Goal: Task Accomplishment & Management: Manage account settings

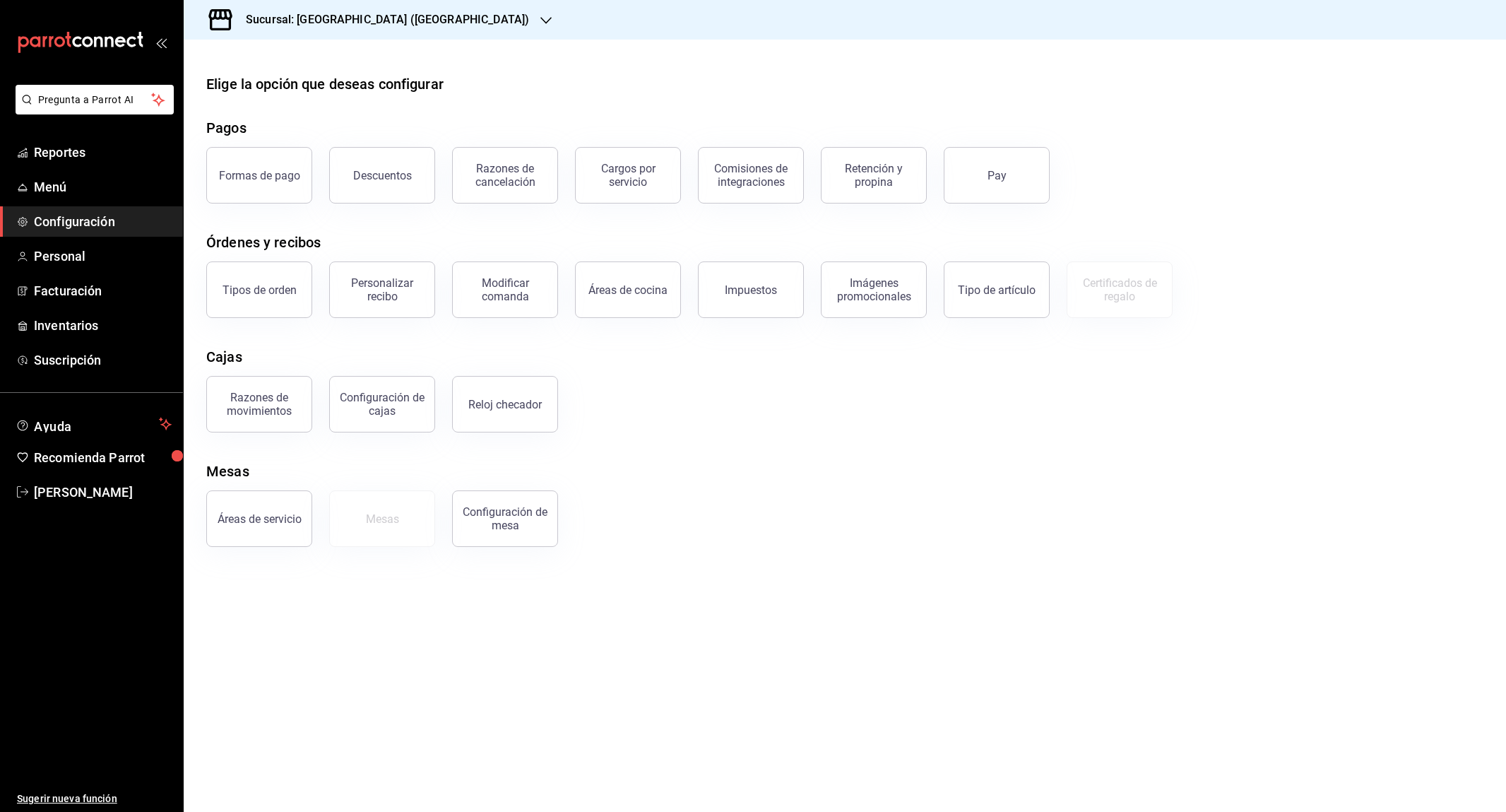
click at [462, 30] on div "Sucursal: Sunfa cd juárez (Plaza Centro)" at bounding box center [376, 20] width 362 height 40
click at [82, 485] on div at bounding box center [753, 406] width 1506 height 812
click at [79, 486] on span "Rodrigo Guzman" at bounding box center [103, 491] width 138 height 19
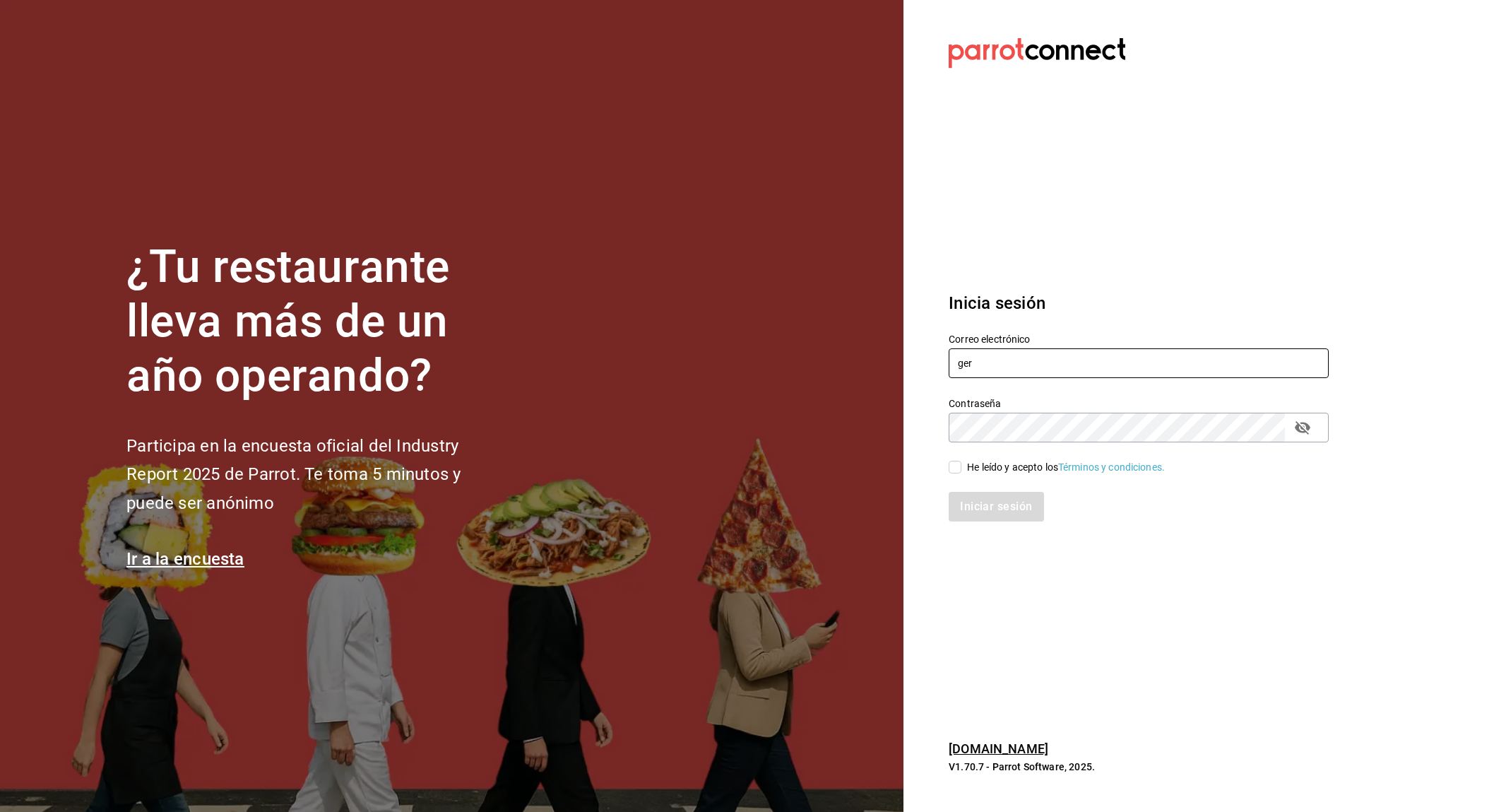
type input "gere"
type input "Gerencia@senson.com.mx"
click at [1035, 461] on div "He leído y acepto los Términos y condiciones." at bounding box center [1066, 467] width 198 height 14
click at [962, 461] on input "He leído y acepto los Términos y condiciones." at bounding box center [955, 467] width 13 height 13
checkbox input "true"
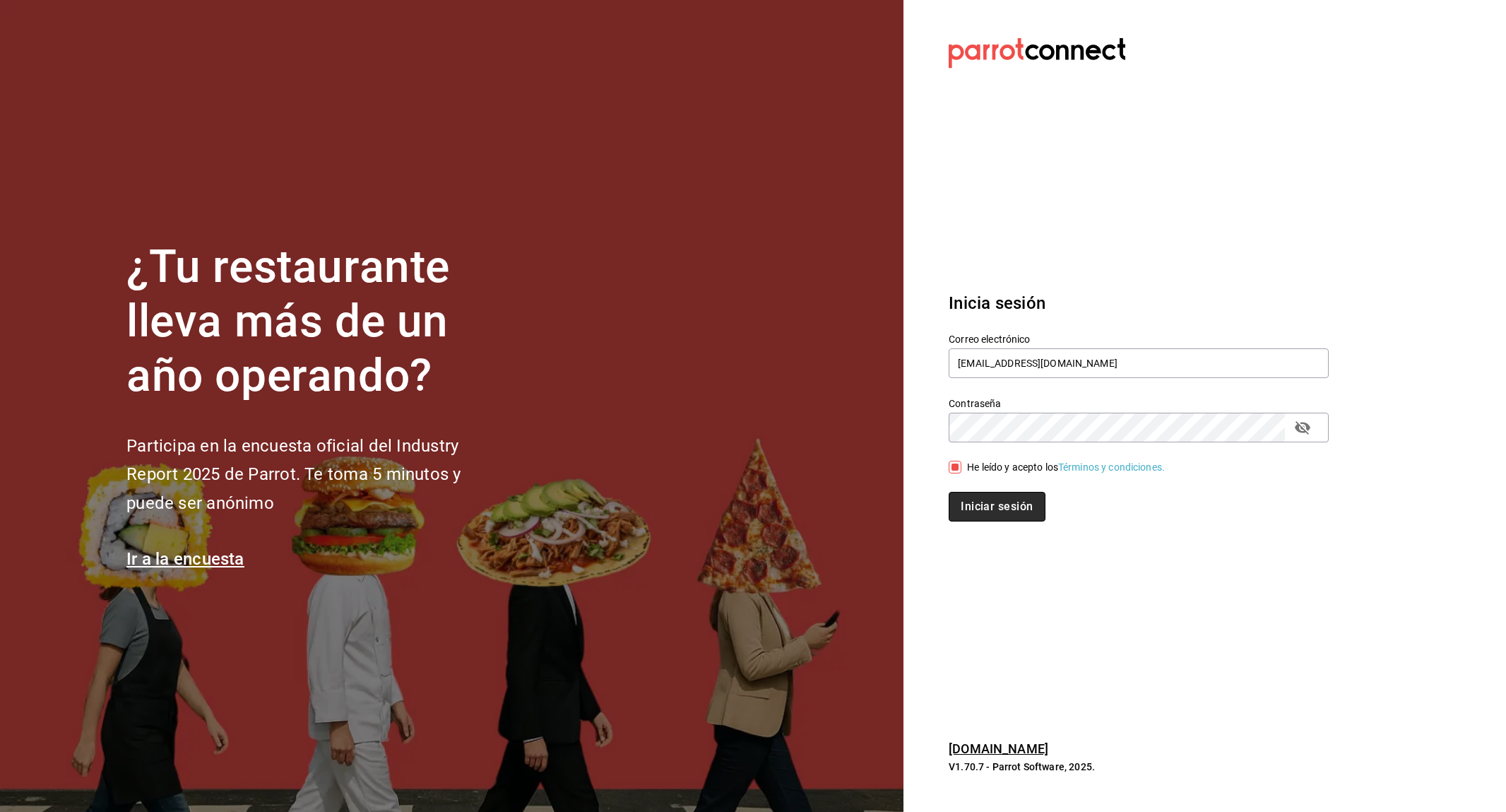
click at [1003, 510] on button "Iniciar sesión" at bounding box center [997, 506] width 96 height 30
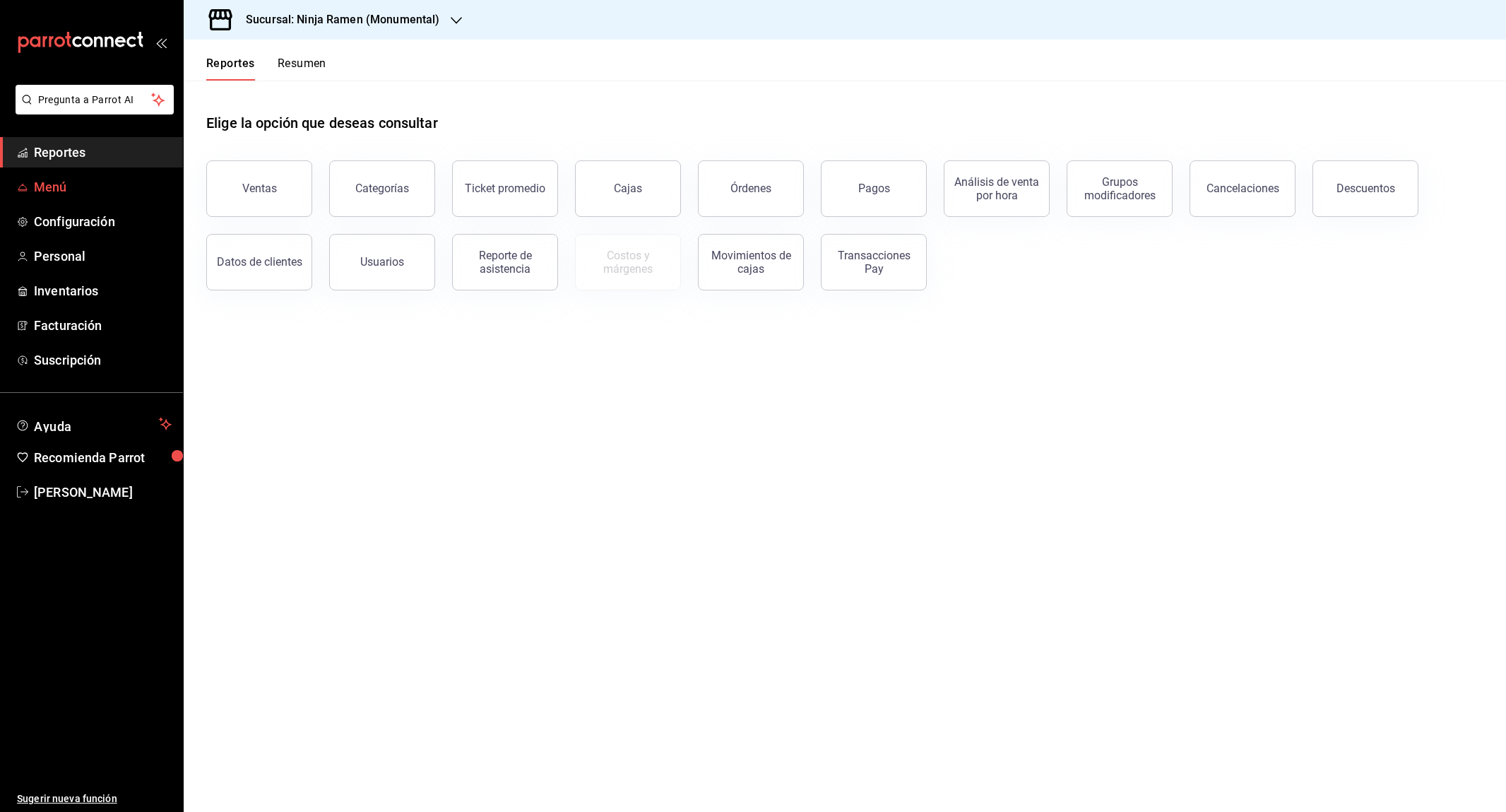
click at [36, 196] on link "Menú" at bounding box center [91, 187] width 183 height 31
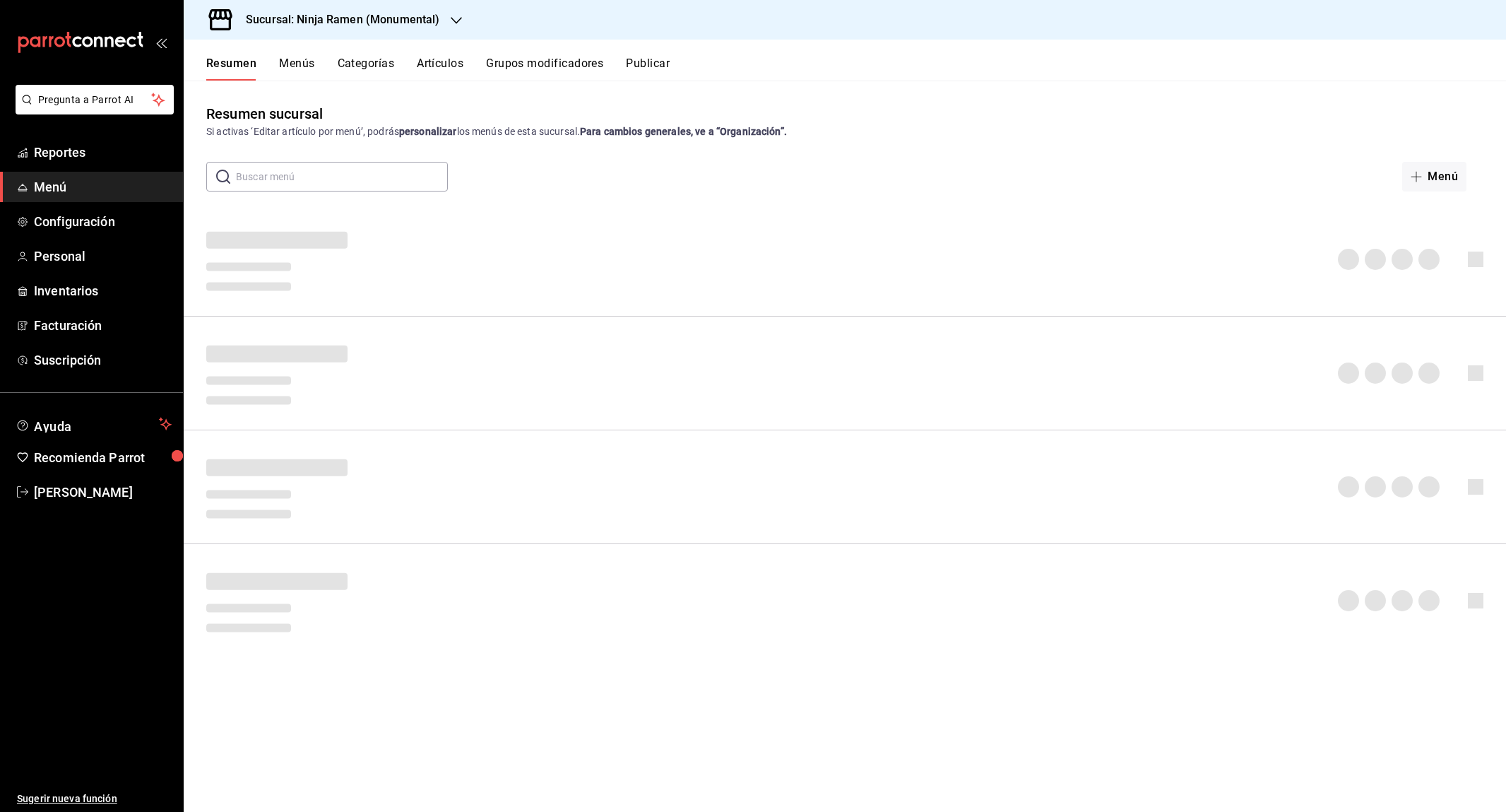
click at [439, 60] on button "Artículos" at bounding box center [440, 68] width 47 height 24
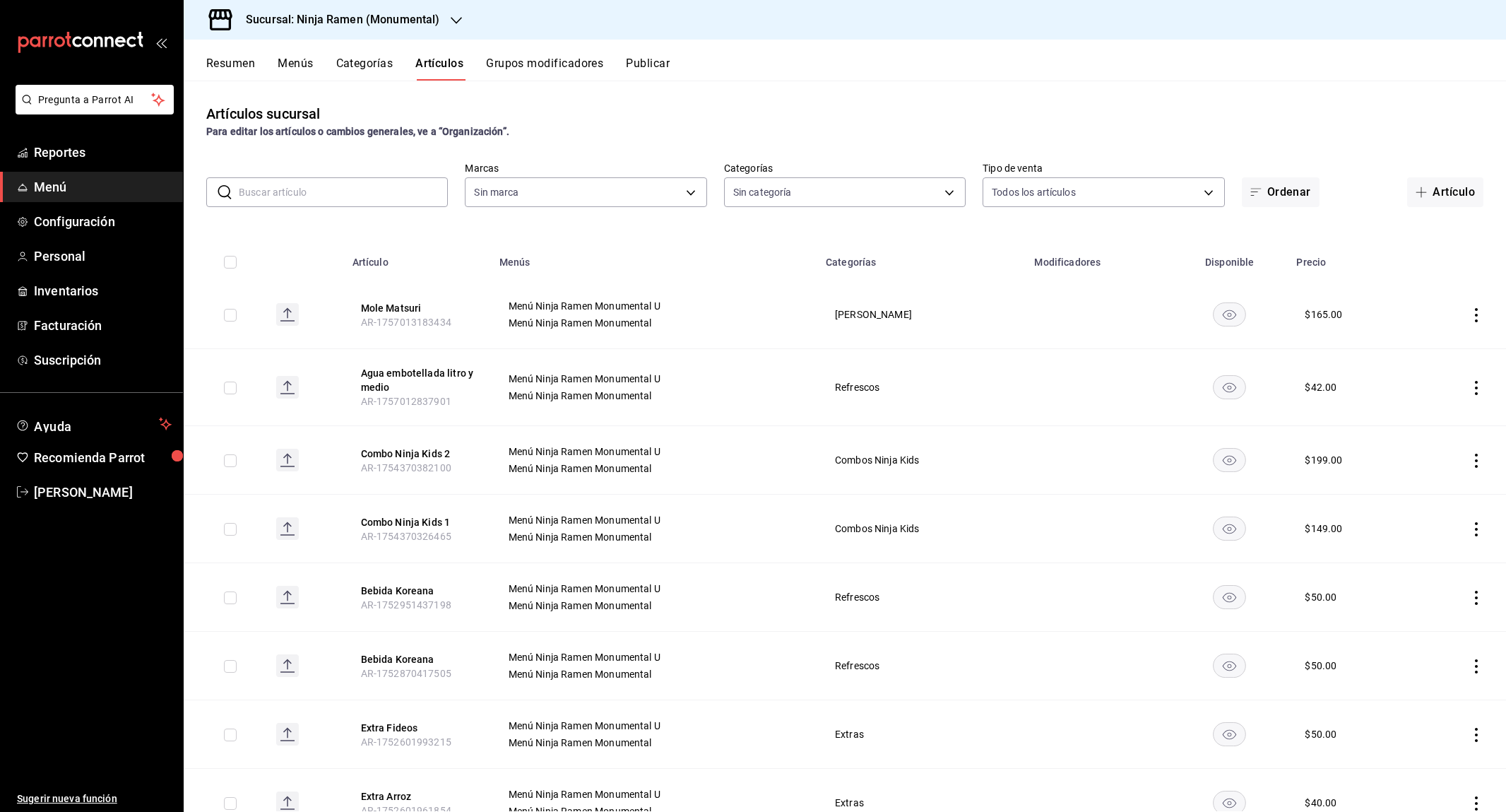
type input "941a7ee8-c1b6-44d2-a910-c29d9c83c70c"
type input "d11c7596-842f-4bf2-b38a-6a7025a79a59,36dc590a-87e6-46de-85a6-f6ec2e0dcf52,a5095…"
click at [359, 68] on button "Categorías" at bounding box center [364, 68] width 57 height 24
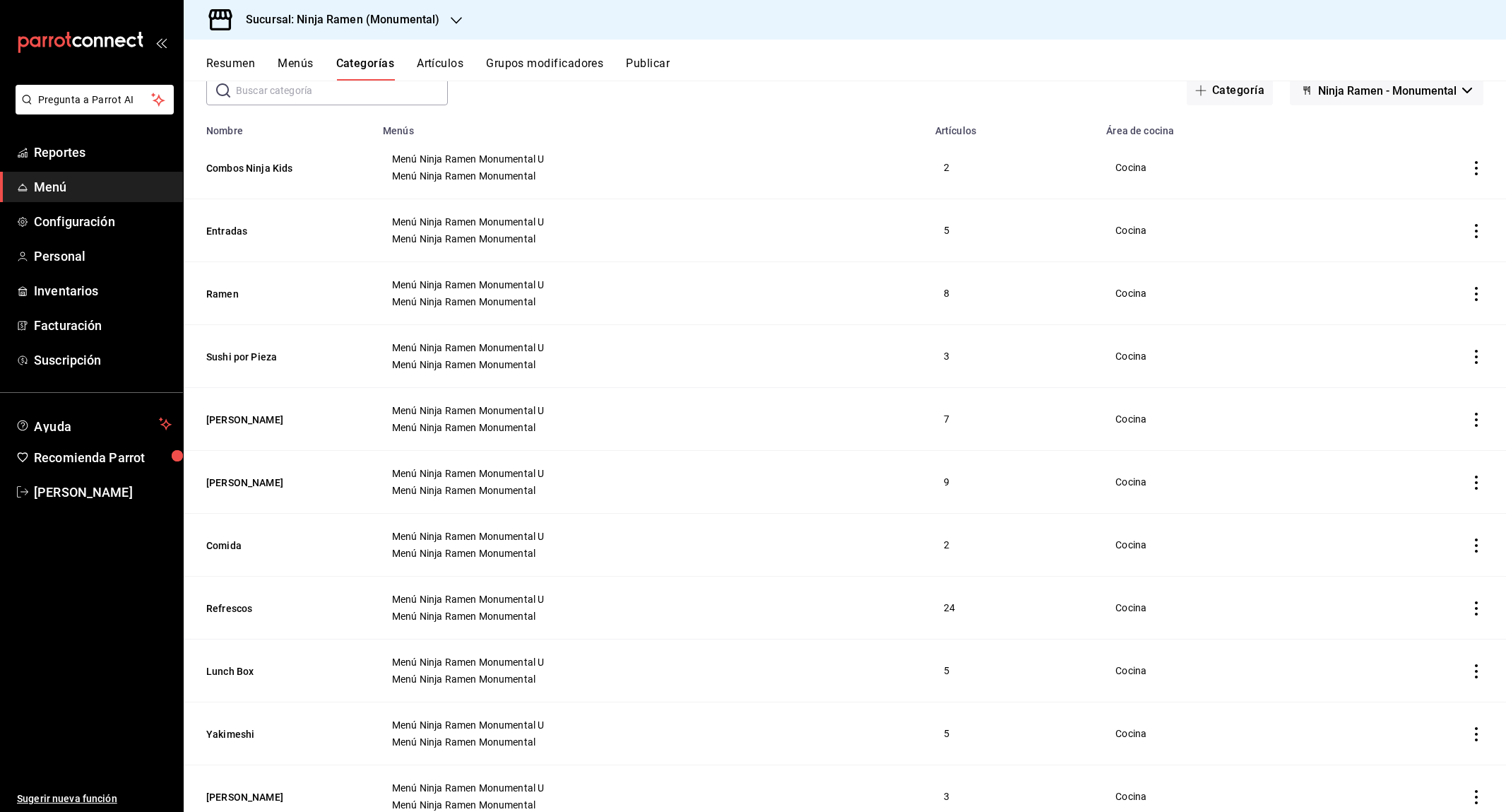
scroll to position [49, 0]
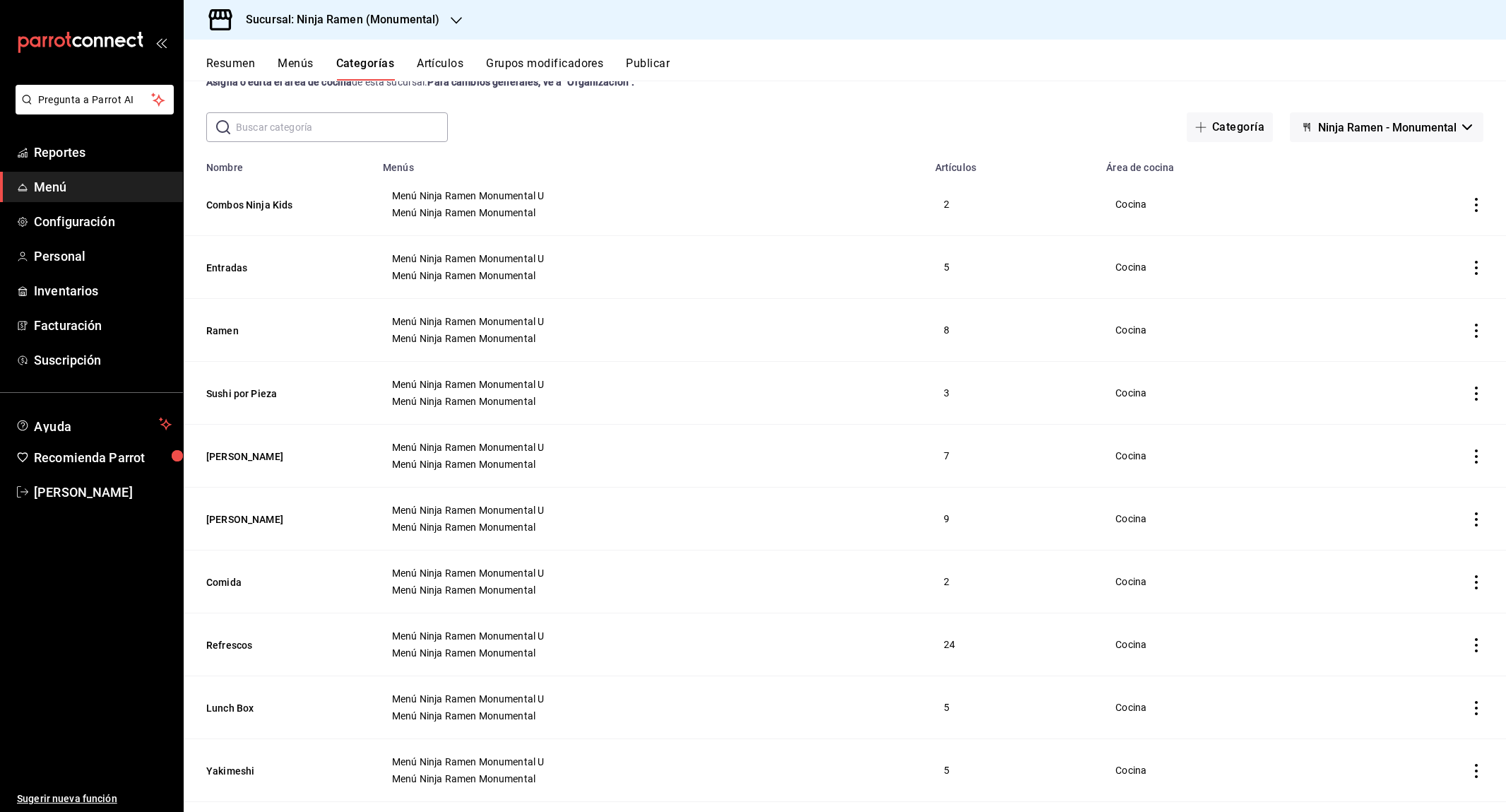
click at [690, 209] on span "Menú Ninja Ramen Monumental" at bounding box center [651, 213] width 517 height 10
click at [308, 253] on th "Entradas" at bounding box center [279, 268] width 190 height 63
click at [294, 339] on th "Ramen" at bounding box center [279, 330] width 190 height 63
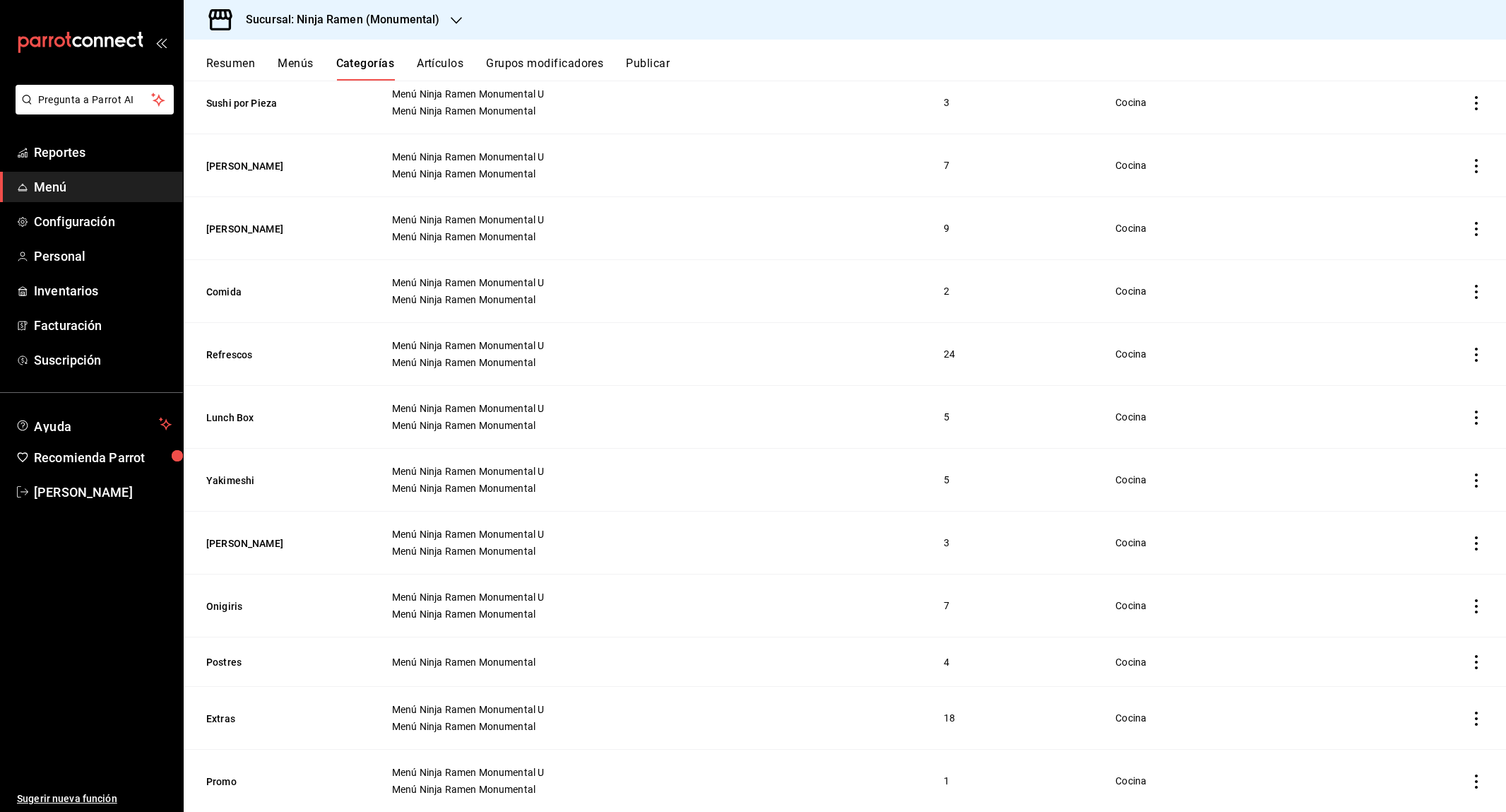
scroll to position [368, 0]
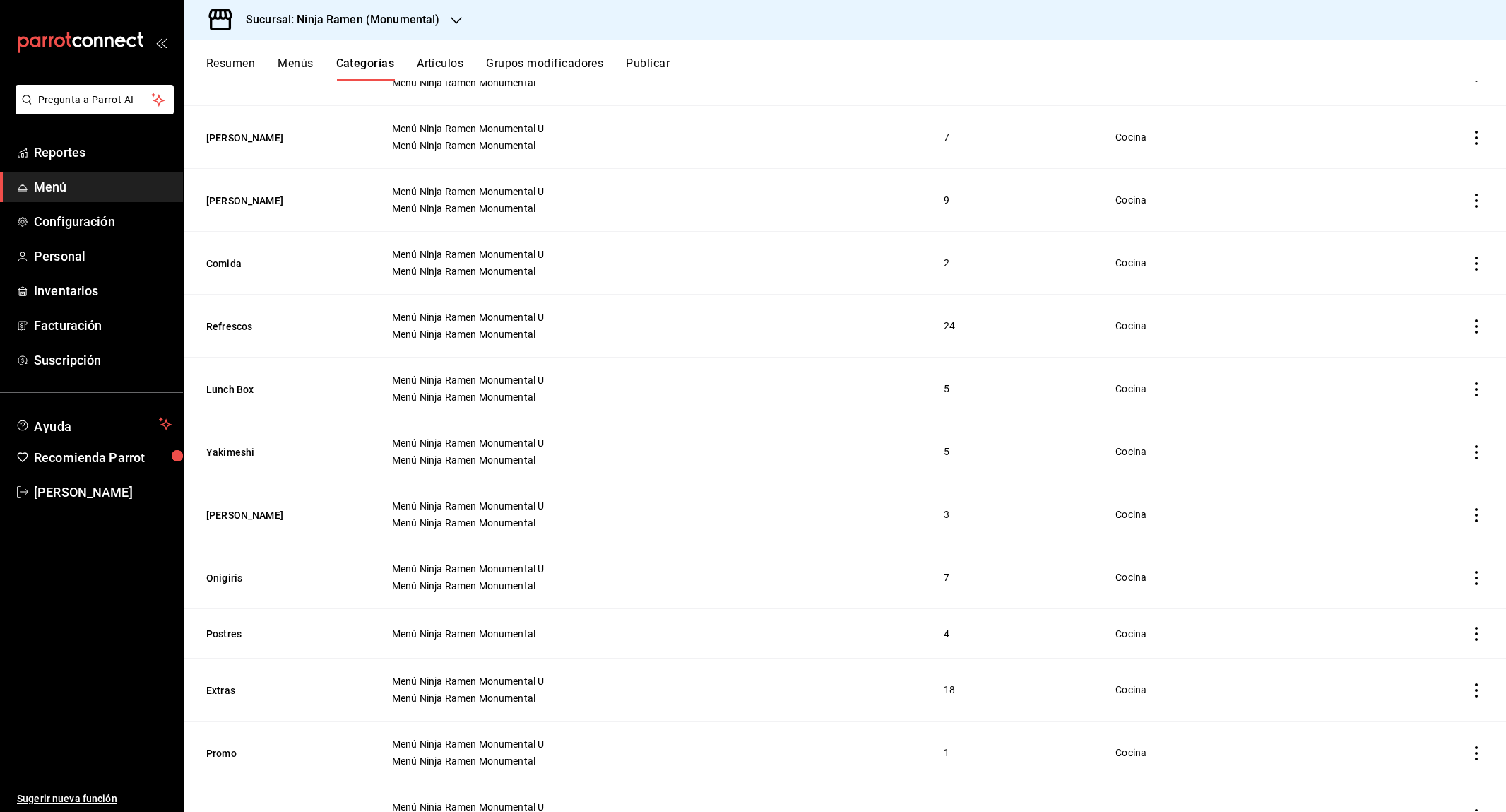
click at [236, 65] on button "Resumen" at bounding box center [230, 68] width 48 height 24
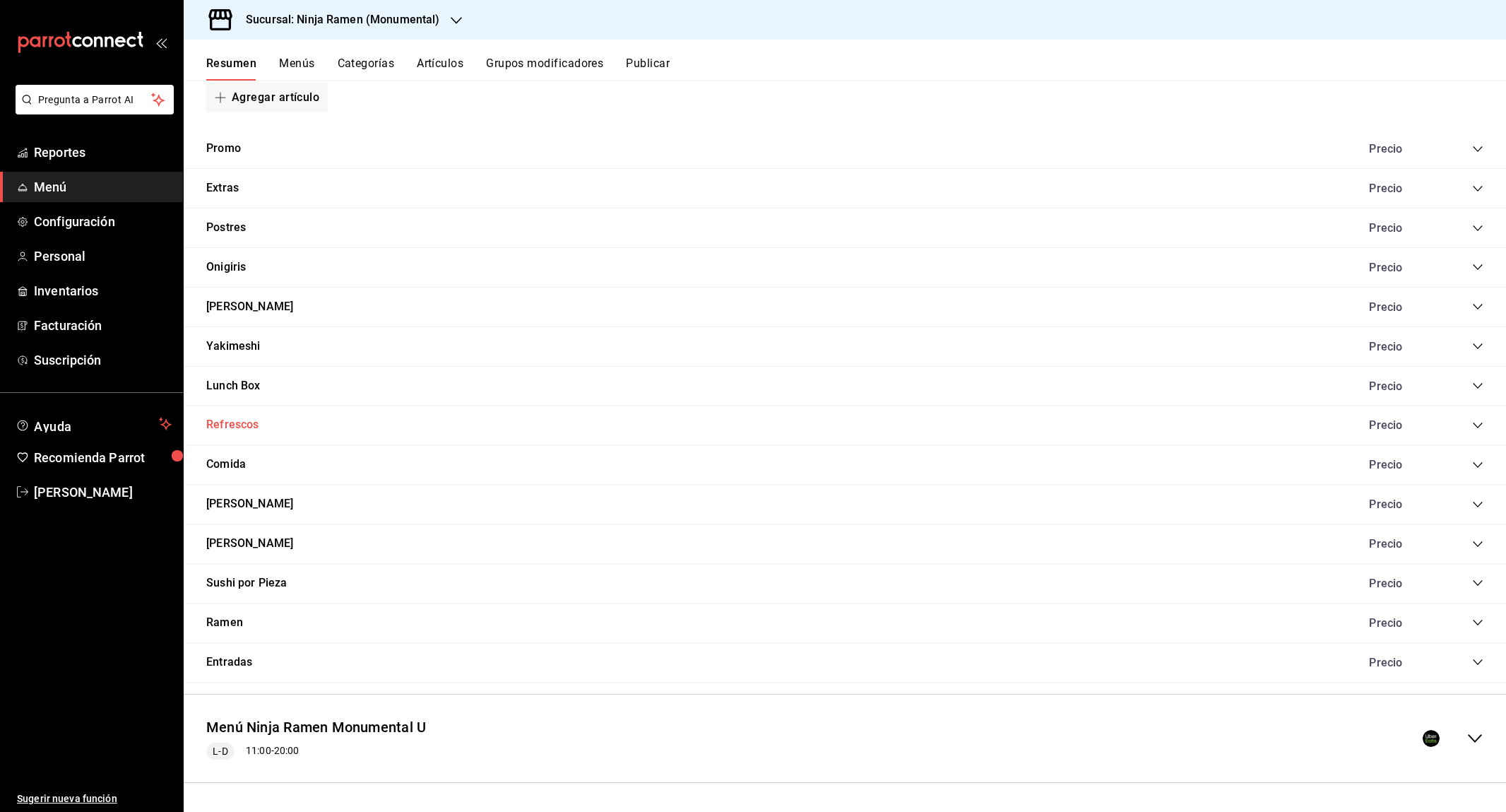
click at [247, 429] on button "Refrescos" at bounding box center [233, 424] width 53 height 16
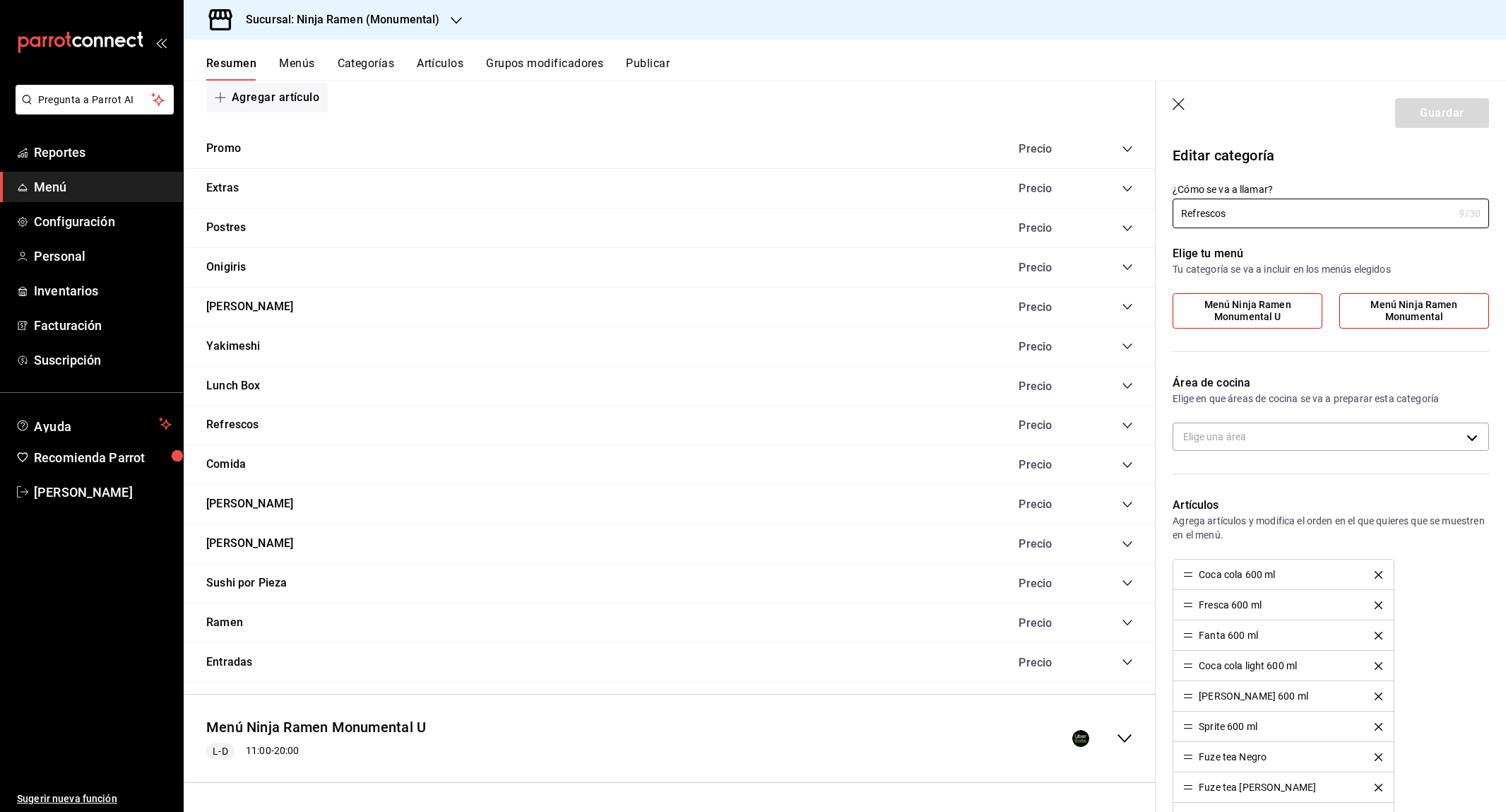
type input "c8d346d8-98fe-4d9b-a7aa-b42dad019a75"
click at [1174, 102] on icon "button" at bounding box center [1179, 105] width 14 height 14
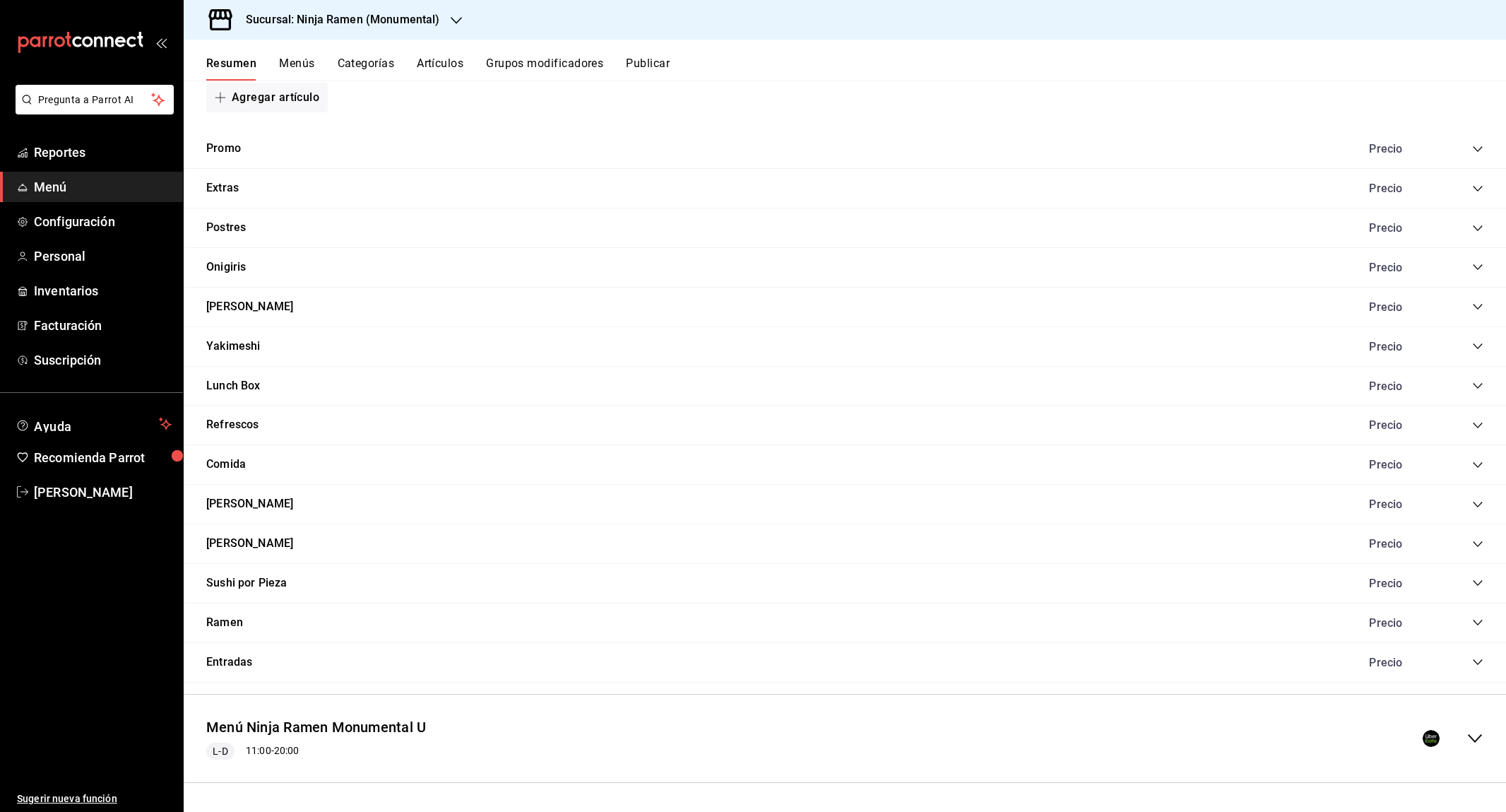
click at [1480, 423] on icon "collapse-category-row" at bounding box center [1478, 425] width 11 height 11
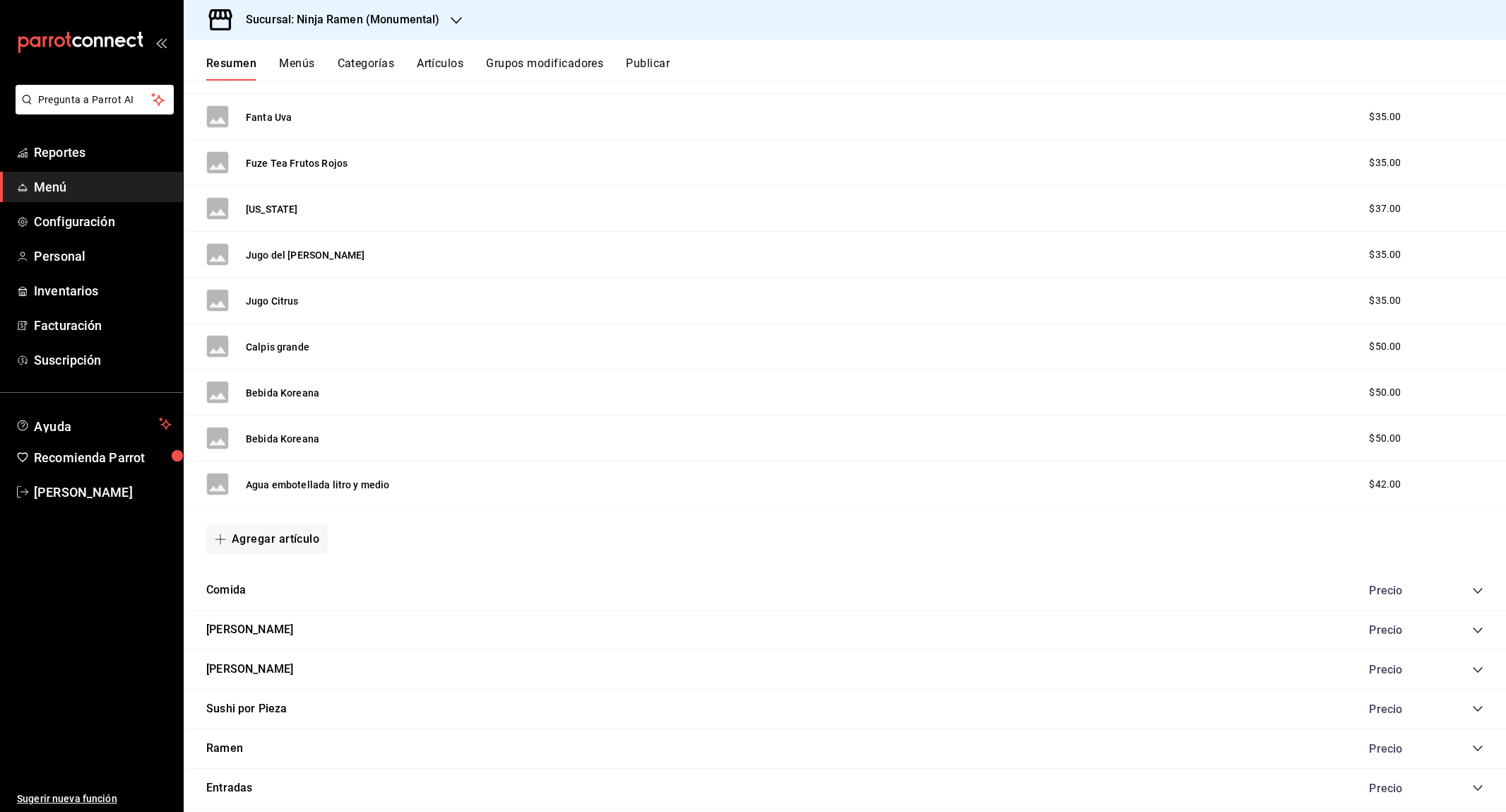
scroll to position [1862, 0]
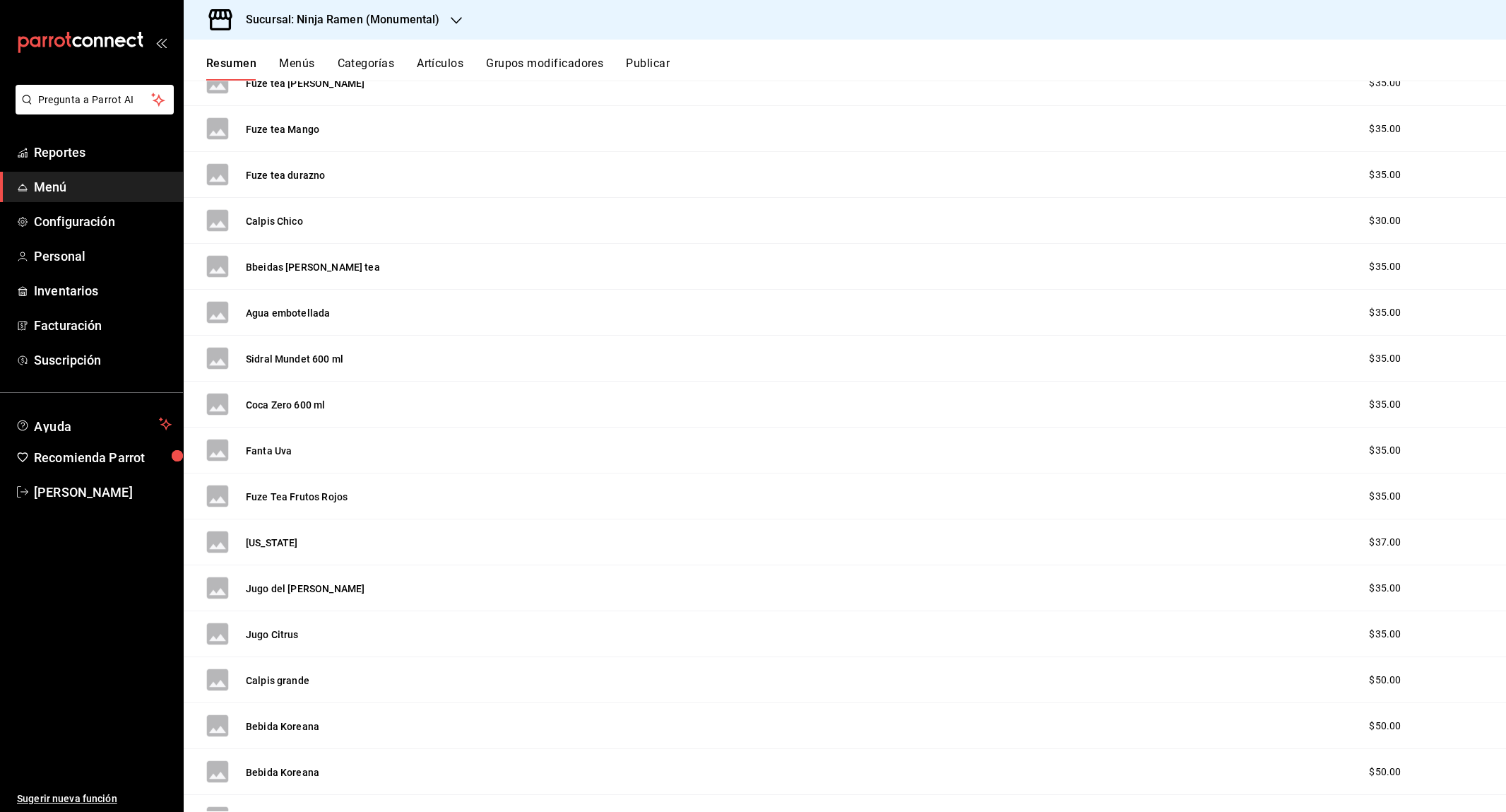
click at [372, 515] on div "Fuze Tea [PERSON_NAME] Rojos $35.00" at bounding box center [844, 497] width 1322 height 46
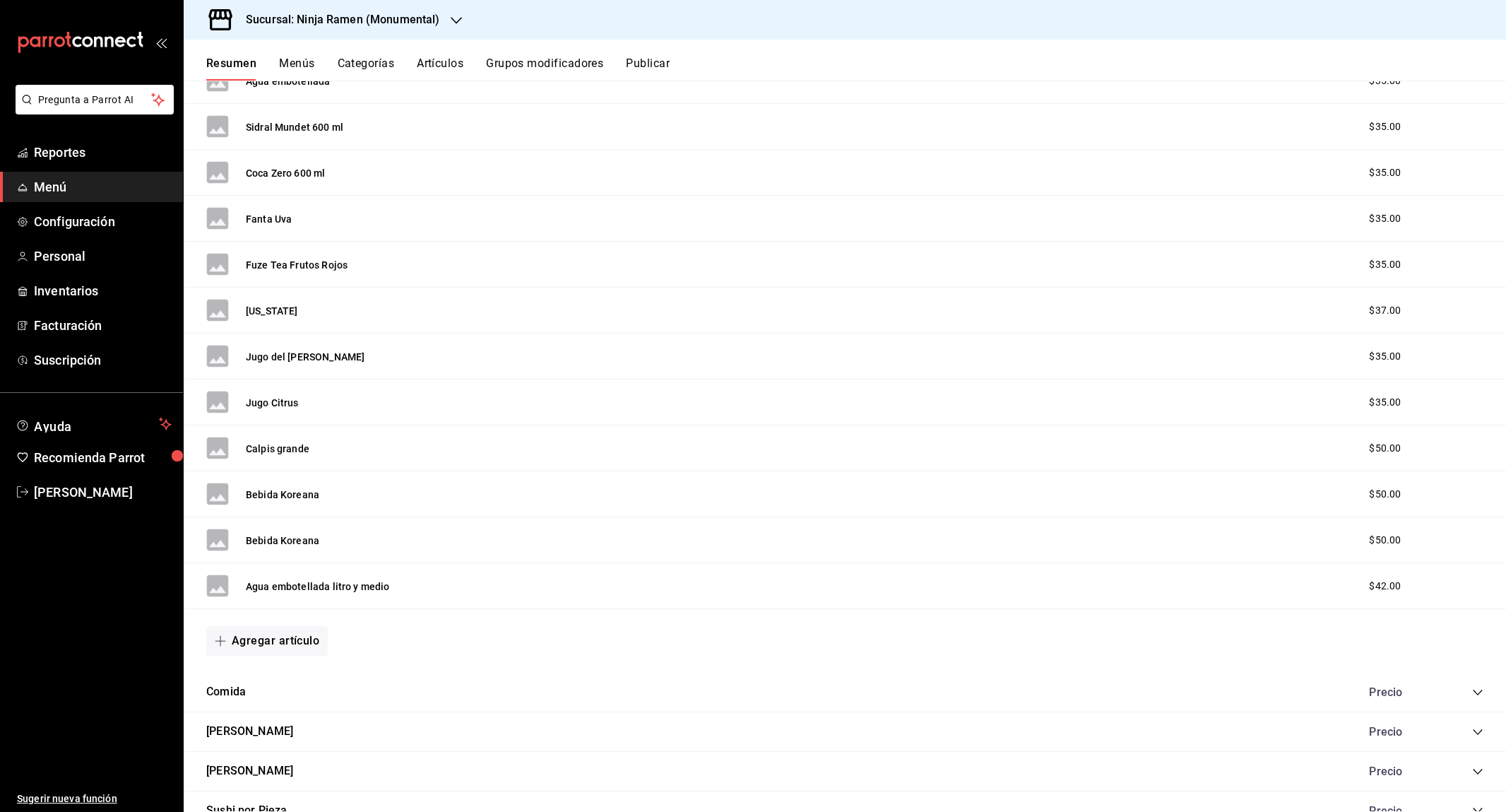
scroll to position [1793, 0]
